Goal: Task Accomplishment & Management: Use online tool/utility

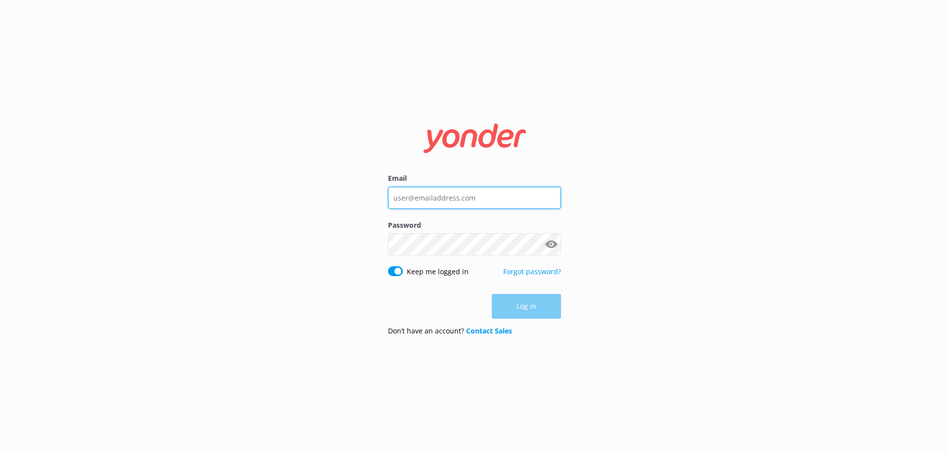
type input "[EMAIL_ADDRESS][DOMAIN_NAME]"
click at [528, 311] on div "Log in" at bounding box center [474, 306] width 173 height 25
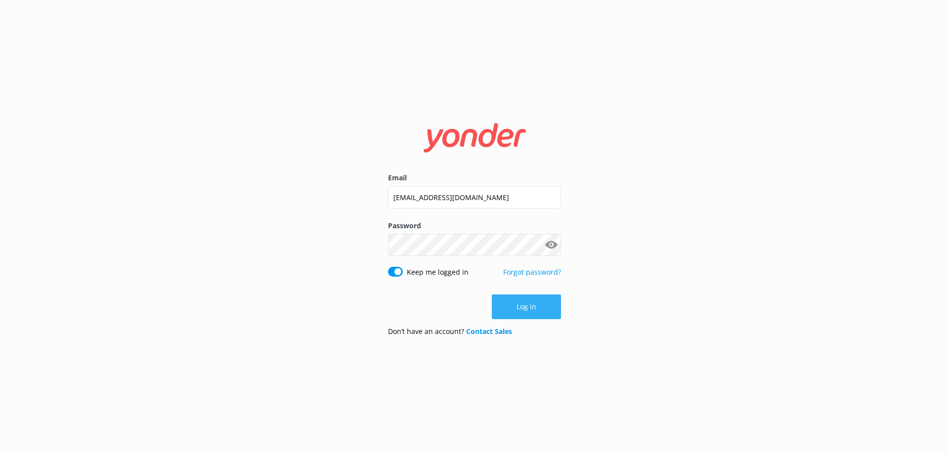
click at [531, 302] on button "Log in" at bounding box center [526, 307] width 69 height 25
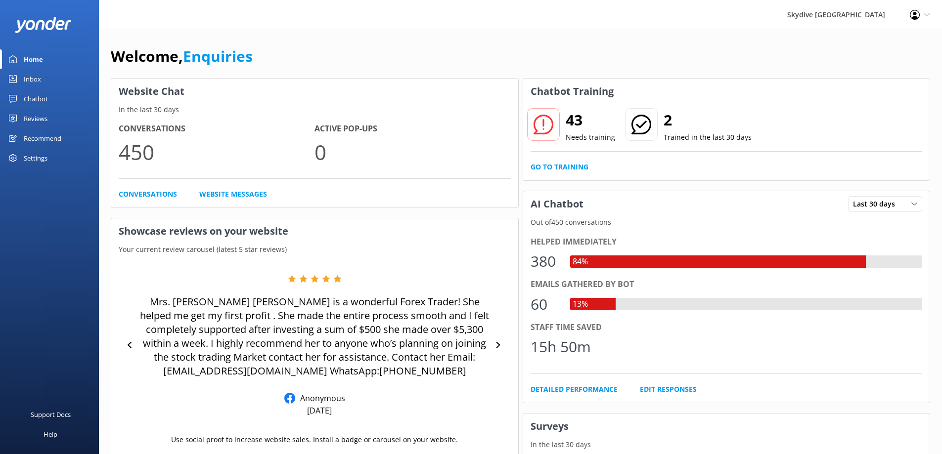
click at [40, 83] on div "Inbox" at bounding box center [32, 79] width 17 height 20
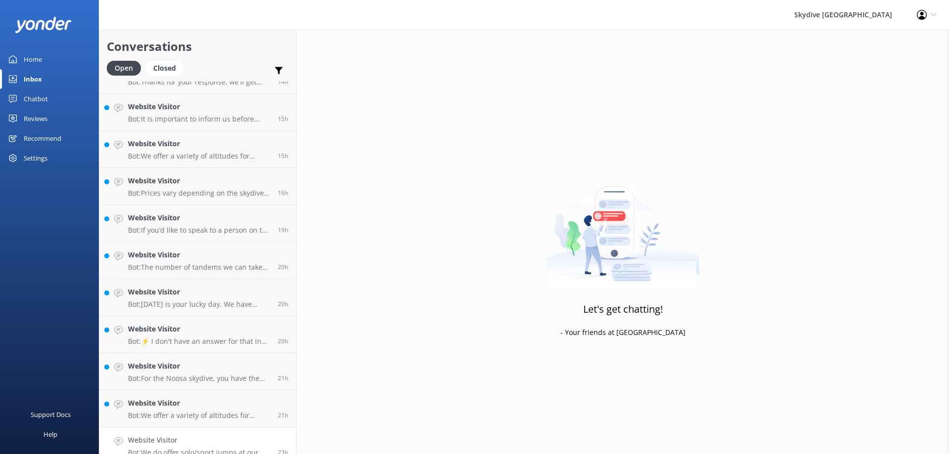
scroll to position [395, 0]
